Goal: Contribute content: Share content

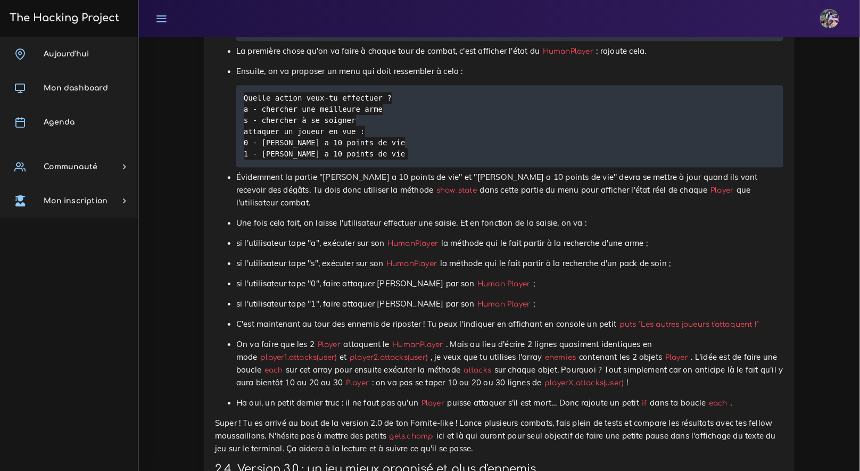
scroll to position [4776, 0]
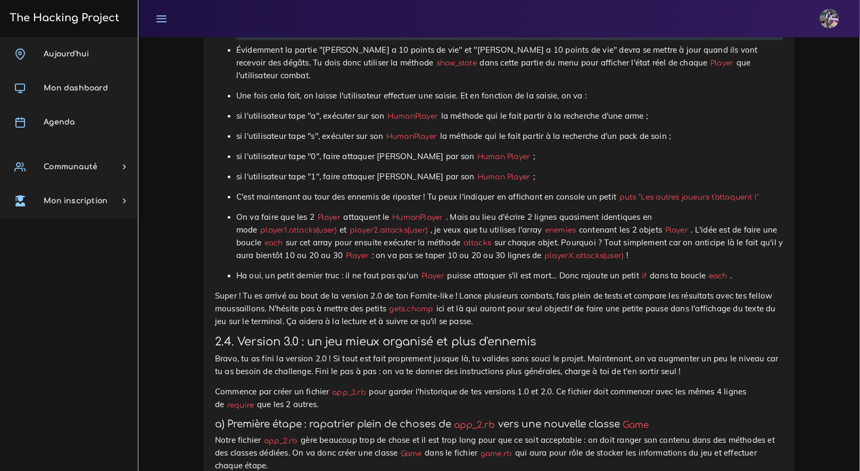
scroll to position [4902, 0]
click at [430, 262] on p "On va faire que les 2 Player attaquent le HumanPlayer . Mais au lieu d'écrire 2…" at bounding box center [509, 236] width 547 height 51
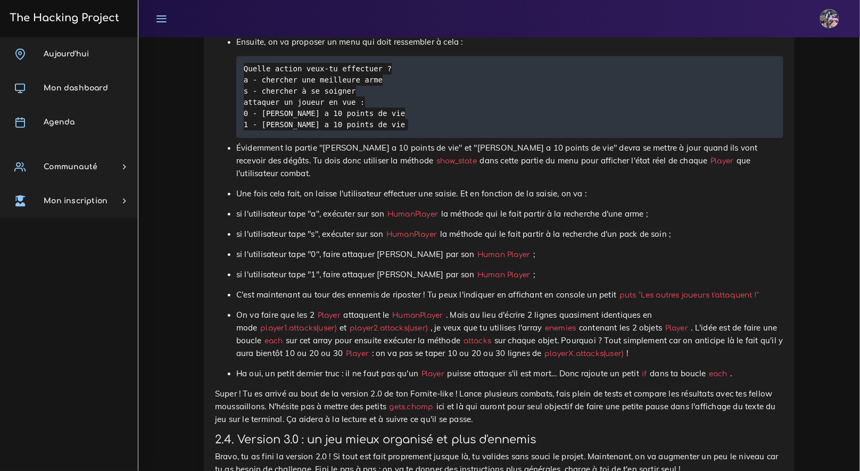
scroll to position [4802, 0]
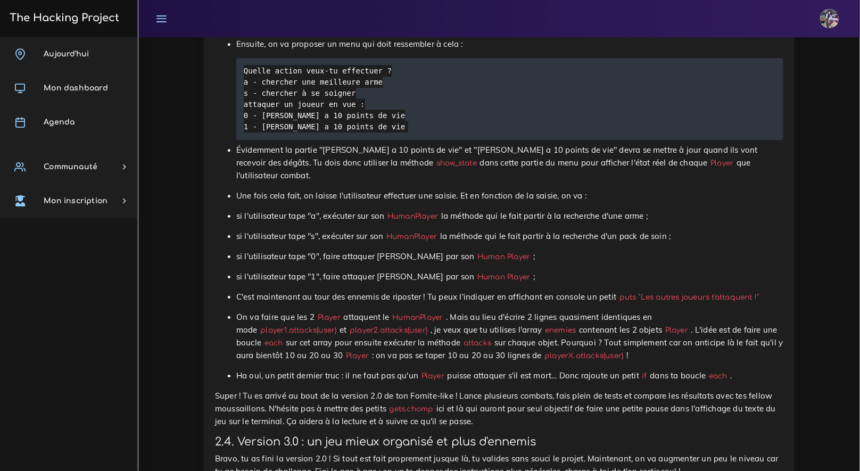
click at [347, 293] on ul "Tout d'abord, on te donne la condition d'arrêt de la boucle en partant de l'hyp…" at bounding box center [499, 157] width 568 height 450
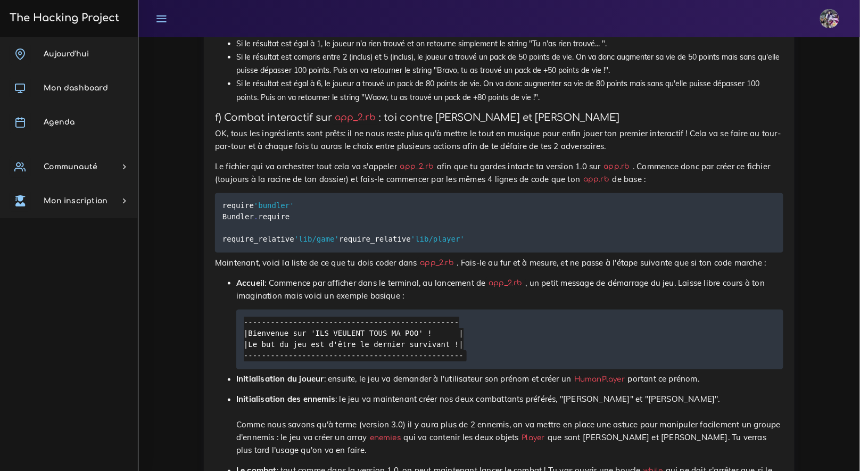
scroll to position [4141, 0]
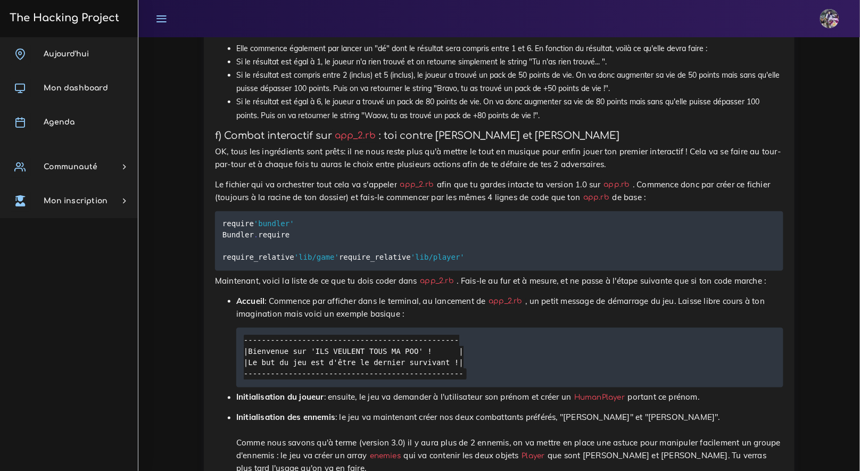
drag, startPoint x: 319, startPoint y: 226, endPoint x: 314, endPoint y: 223, distance: 5.5
click at [319, 171] on p "OK, tous les ingrédients sont prêts: il ne nous reste plus qu'à mettre le tout …" at bounding box center [499, 158] width 568 height 26
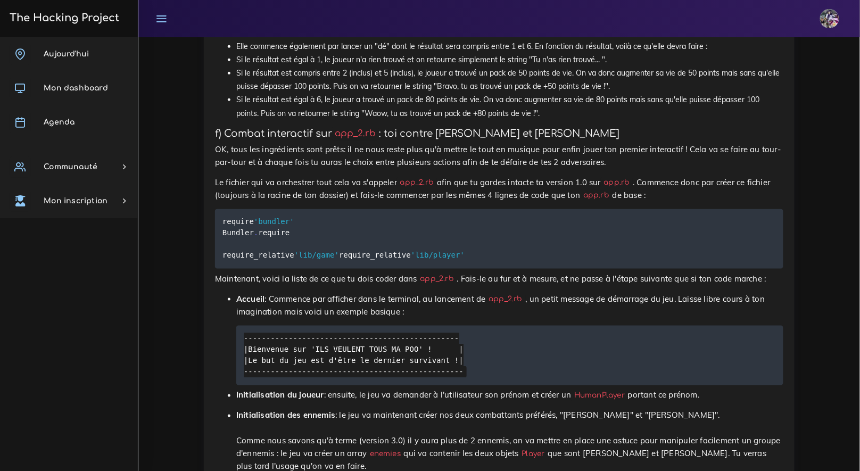
scroll to position [4143, 0]
click at [236, 201] on p "Le fichier qui va orchestrer tout cela va s'appeler app_2.rb afin que tu gardes…" at bounding box center [499, 189] width 568 height 26
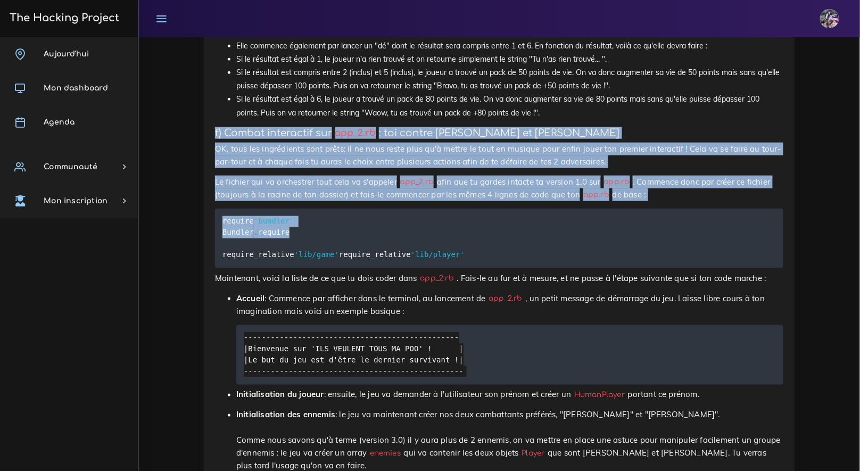
drag, startPoint x: 216, startPoint y: 192, endPoint x: 328, endPoint y: 218, distance: 114.6
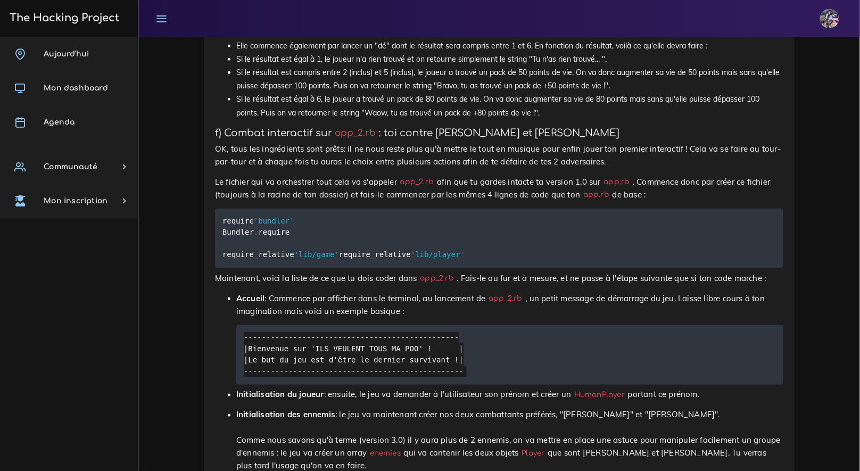
click at [328, 168] on p "OK, tous les ingrédients sont prêts: il ne nous reste plus qu'à mettre le tout …" at bounding box center [499, 156] width 568 height 26
drag, startPoint x: 216, startPoint y: 194, endPoint x: 238, endPoint y: 191, distance: 22.0
click at [238, 139] on h4 "f) Combat interactif sur app_2.rb : toi contre José et Josiane" at bounding box center [499, 133] width 568 height 12
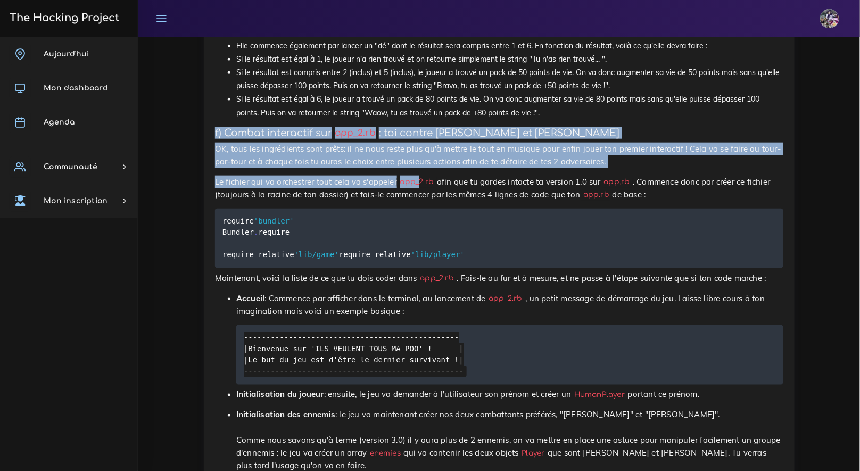
drag, startPoint x: 214, startPoint y: 191, endPoint x: 421, endPoint y: 237, distance: 212.6
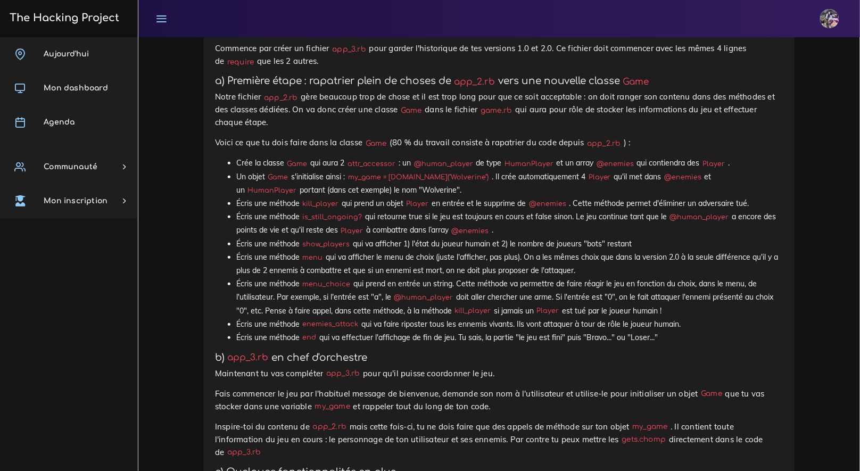
scroll to position [5246, 0]
drag, startPoint x: 214, startPoint y: 84, endPoint x: 760, endPoint y: 74, distance: 545.4
click at [726, 67] on p "Commence par créer un fichier app_3.rb pour garder l'historique de tes versions…" at bounding box center [499, 54] width 568 height 26
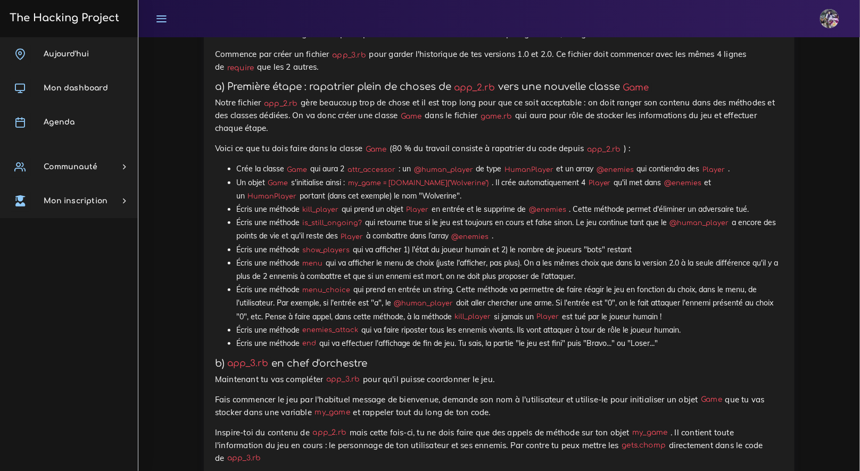
scroll to position [5256, 0]
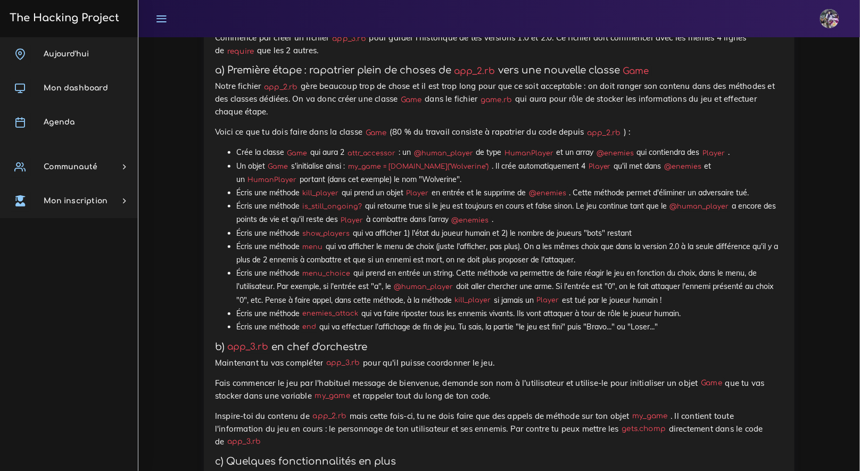
click at [218, 24] on p "Bravo, tu as fini la version 2.0 ! Si tout est fait proprement jusque là, tu va…" at bounding box center [499, 11] width 568 height 26
drag, startPoint x: 216, startPoint y: 72, endPoint x: 693, endPoint y: 103, distance: 478.2
click at [686, 24] on p "Bravo, tu as fini la version 2.0 ! Si tout est fait proprement jusque là, tu va…" at bounding box center [499, 11] width 568 height 26
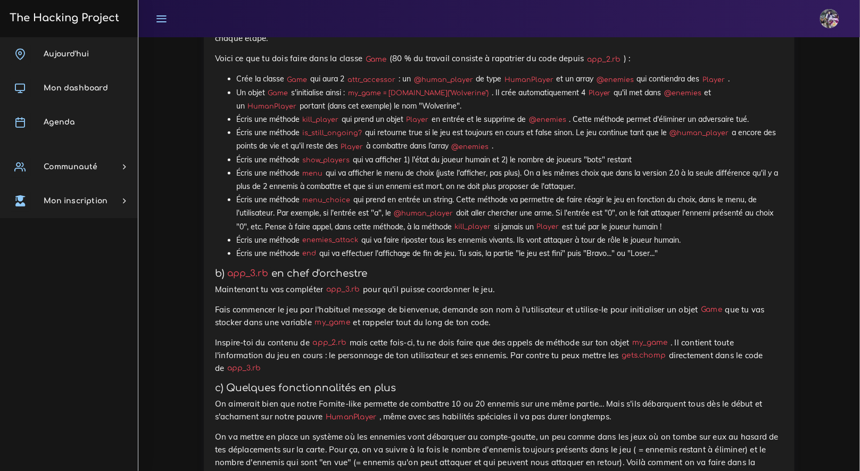
scroll to position [5327, 0]
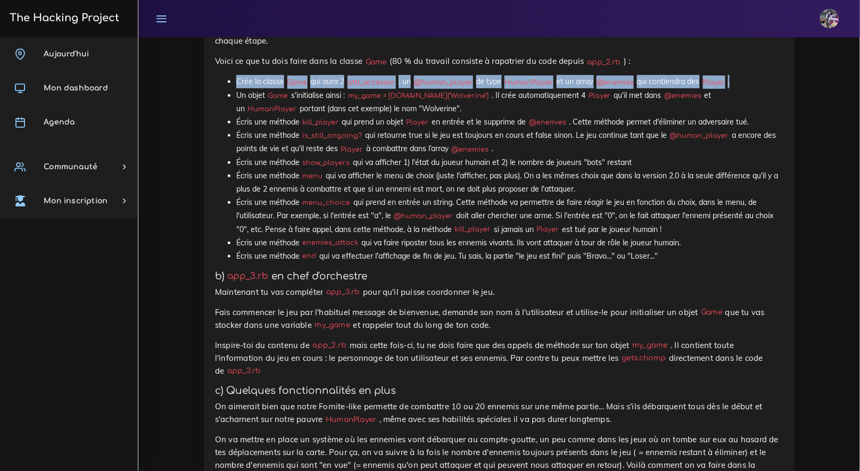
drag, startPoint x: 745, startPoint y: 150, endPoint x: 243, endPoint y: 143, distance: 502.3
copy li "Crée la classe Game qui aura 2 attr_accessor : un @human_player de type HumanPl…"
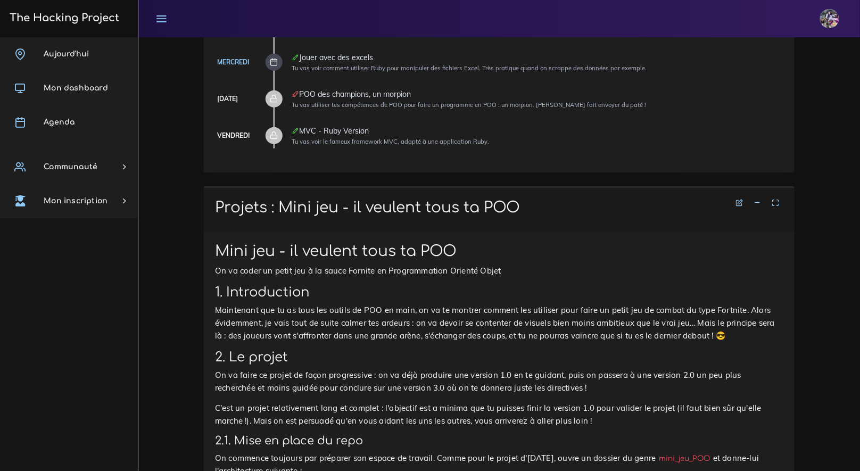
scroll to position [0, 0]
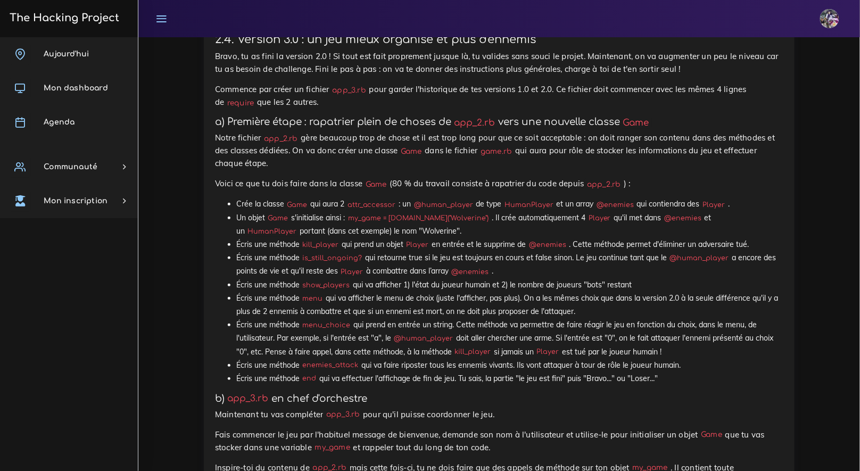
scroll to position [5198, 0]
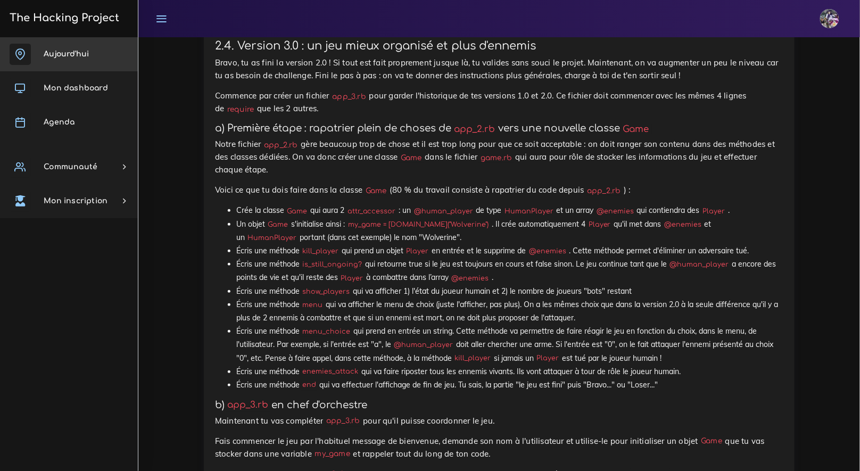
click at [63, 48] on link "Aujourd'hui" at bounding box center [69, 54] width 138 height 34
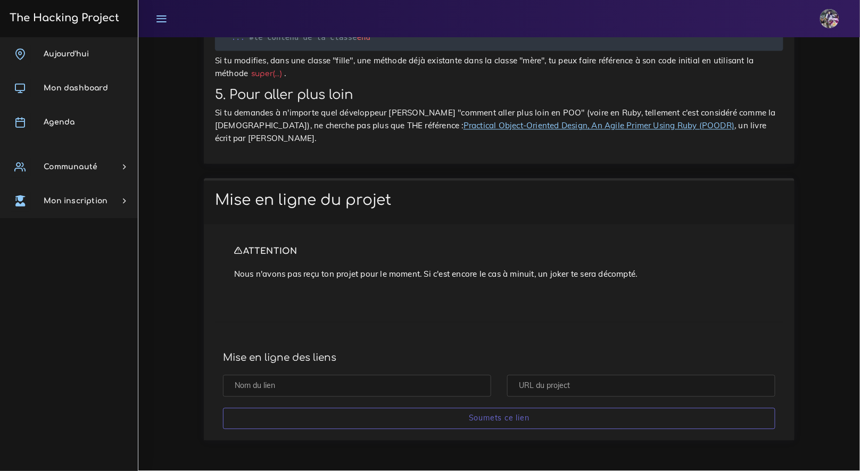
scroll to position [10393, 0]
click at [358, 378] on input "text" at bounding box center [357, 386] width 268 height 22
click at [566, 385] on input "text" at bounding box center [641, 386] width 268 height 22
paste input "https://github.com/Enzoulette-94/Baston-Game-semaine-1-FS"
type input "https://github.com/Enzoulette-94/Baston-Game-semaine-1-FS"
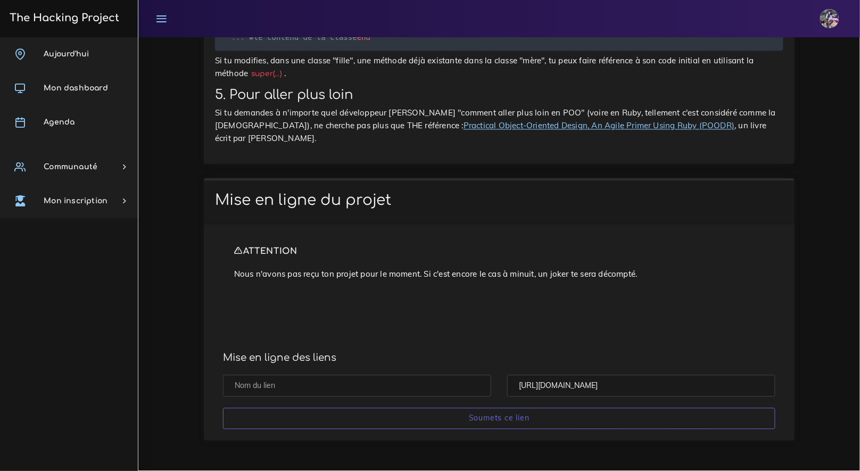
click at [375, 379] on input "text" at bounding box center [357, 386] width 268 height 22
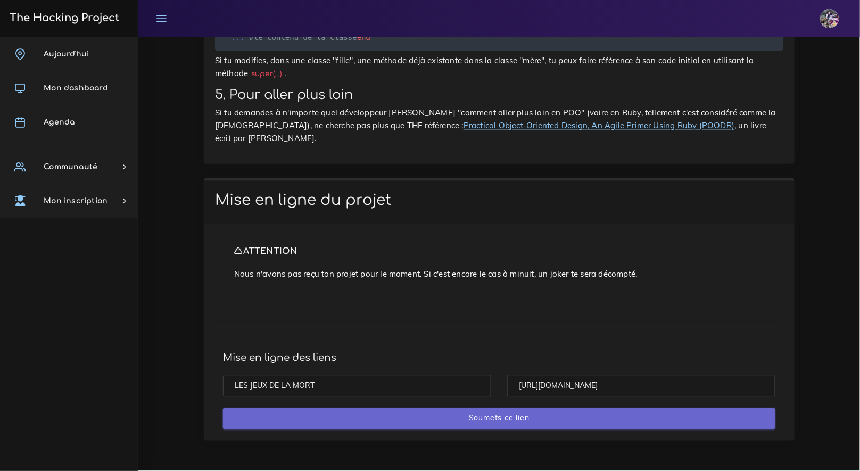
type input "LES JEUX DE LA MORT"
click at [434, 421] on input "Soumets ce lien" at bounding box center [499, 419] width 552 height 22
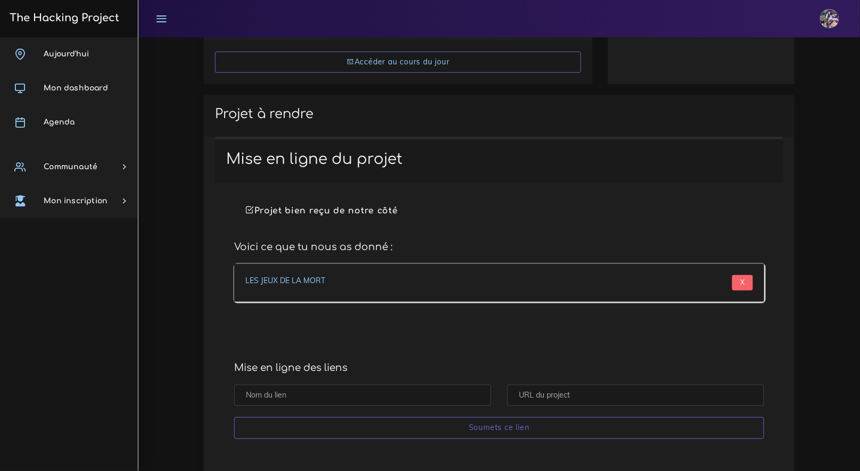
scroll to position [245, 0]
click at [349, 330] on div "Projet bien reçu de notre côté Voici ce que tu nous as donné : LES JEUX DE LA M…" at bounding box center [499, 314] width 568 height 267
click at [297, 275] on link "LES JEUX DE LA MORT" at bounding box center [285, 278] width 80 height 10
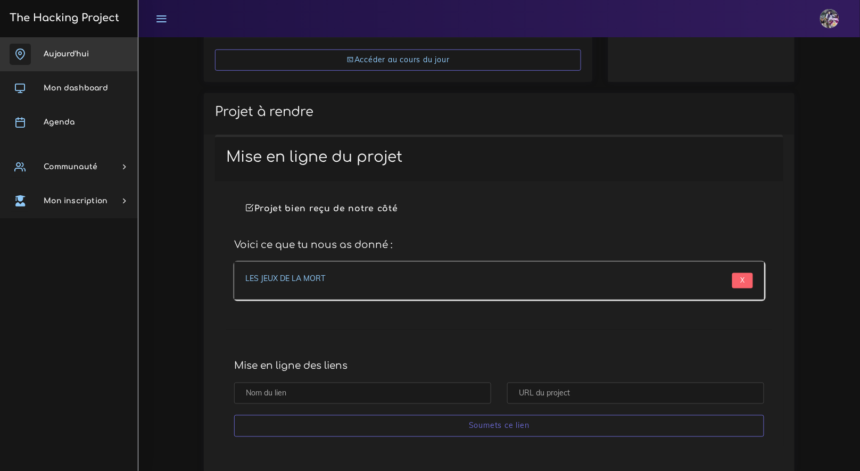
click at [63, 48] on link "Aujourd'hui" at bounding box center [69, 54] width 138 height 34
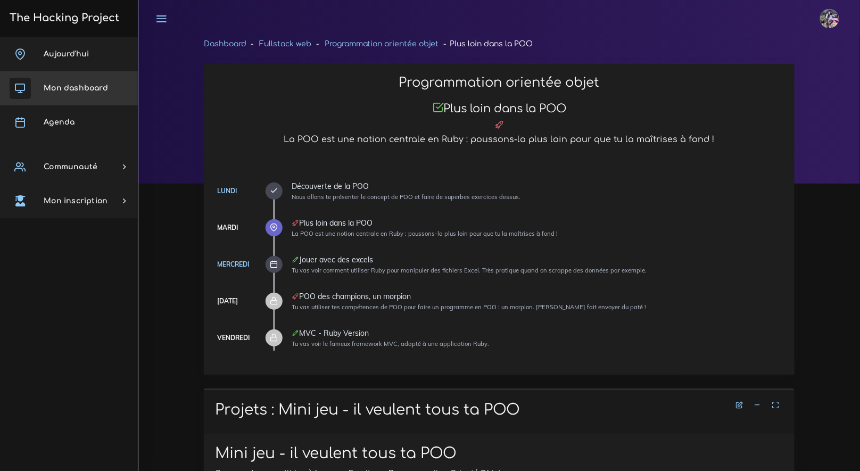
click at [90, 93] on link "Mon dashboard" at bounding box center [69, 88] width 138 height 34
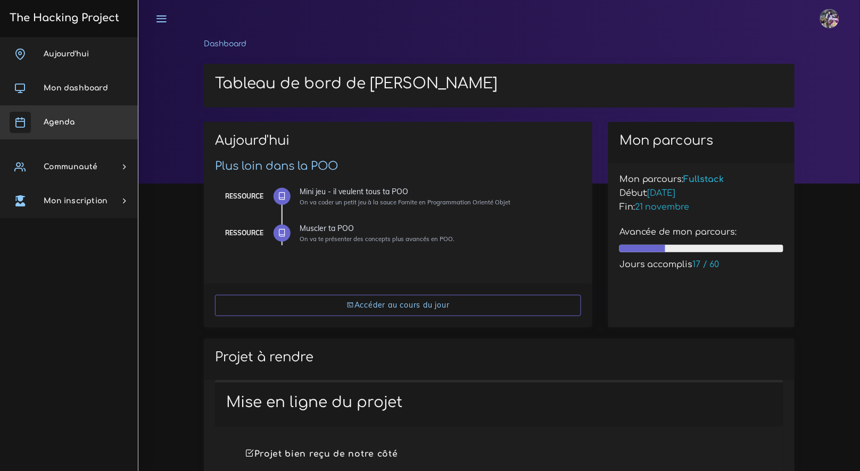
click at [84, 117] on link "Agenda" at bounding box center [69, 122] width 138 height 34
